Goal: Check status: Check status

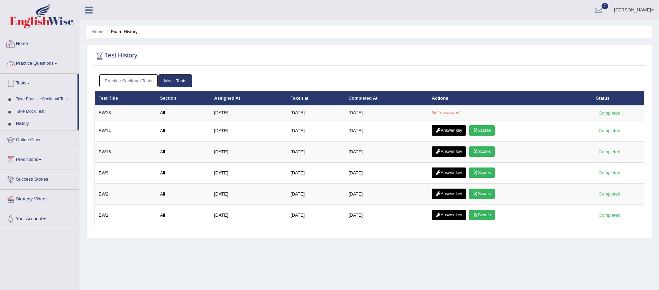
click at [26, 42] on link "Home" at bounding box center [39, 42] width 79 height 17
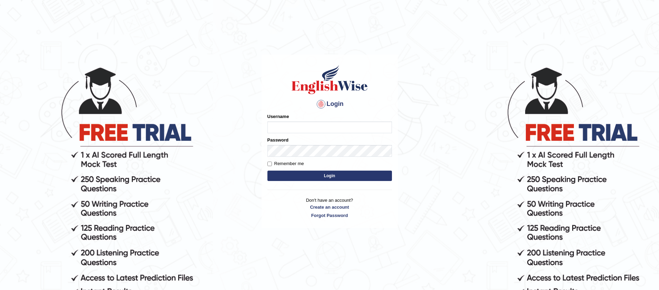
type input "jiwan_parramatta"
click at [267, 170] on button "Login" at bounding box center [329, 175] width 124 height 10
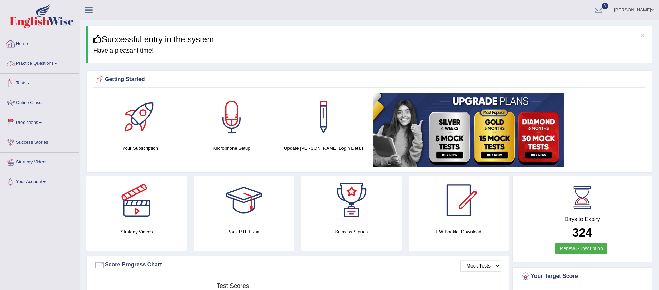
click at [36, 83] on link "Tests" at bounding box center [39, 82] width 79 height 17
click at [30, 127] on link "History" at bounding box center [45, 124] width 65 height 12
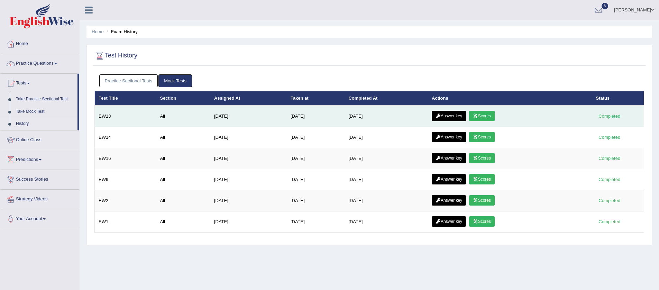
click at [489, 117] on link "Scores" at bounding box center [482, 116] width 26 height 10
